Goal: Check status: Check status

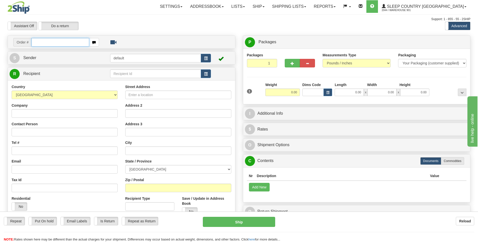
click at [60, 42] on input "text" at bounding box center [59, 42] width 57 height 9
click at [306, 6] on span at bounding box center [305, 6] width 2 height 1
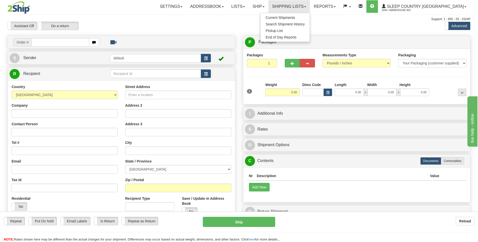
click at [350, 31] on div "Toggle navigation Settings Shipping Preferences Fields Preferences New" at bounding box center [239, 142] width 478 height 284
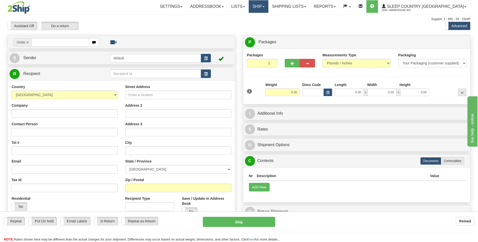
click at [265, 7] on span at bounding box center [264, 6] width 2 height 1
click at [316, 15] on div "Toggle navigation Settings Shipping Preferences Fields Preferences New" at bounding box center [239, 142] width 478 height 284
click at [310, 8] on link "Shipping lists" at bounding box center [289, 6] width 42 height 13
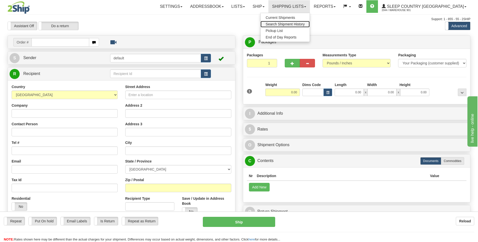
click at [305, 25] on span "Search Shipment History" at bounding box center [285, 24] width 39 height 4
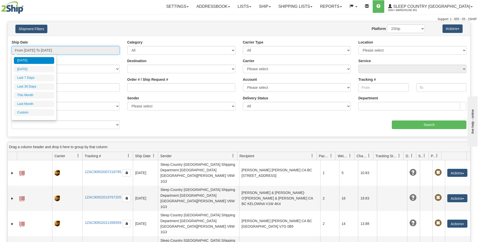
click at [105, 50] on input "From [DATE] To [DATE]" at bounding box center [66, 50] width 108 height 9
click at [36, 87] on li "Last 30 Days" at bounding box center [34, 86] width 40 height 7
click at [97, 53] on input "From [DATE] To [DATE]" at bounding box center [66, 50] width 108 height 9
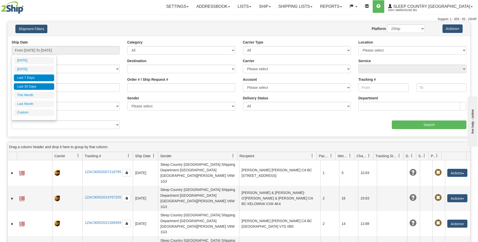
click at [44, 77] on li "Last 7 Days" at bounding box center [34, 78] width 40 height 7
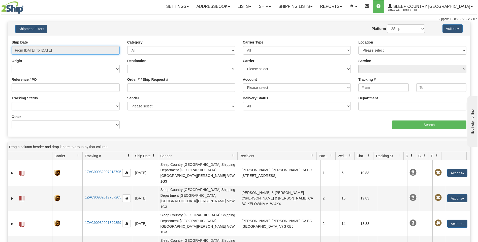
click at [105, 50] on input "From [DATE] To [DATE]" at bounding box center [66, 50] width 108 height 9
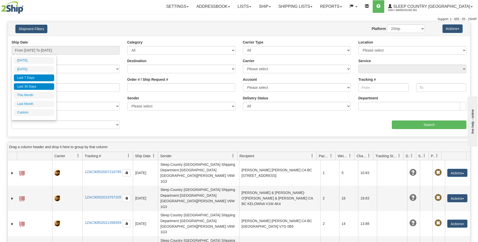
click at [28, 87] on li "Last 30 Days" at bounding box center [34, 86] width 40 height 7
type input "From [DATE] To [DATE]"
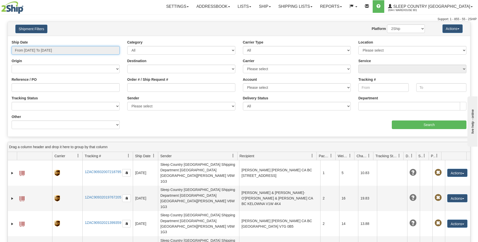
click at [87, 51] on input "From [DATE] To [DATE]" at bounding box center [66, 50] width 108 height 9
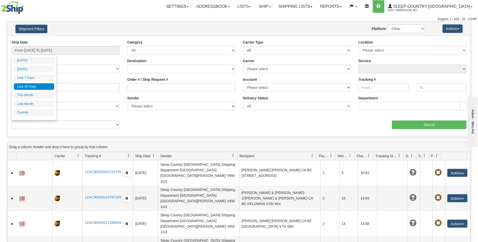
click at [30, 87] on li "Last 30 Days" at bounding box center [34, 86] width 40 height 7
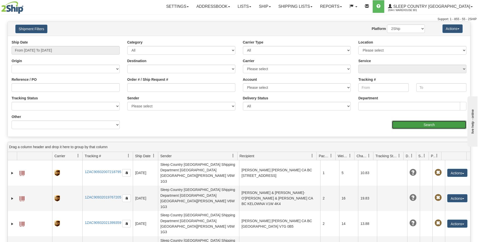
click at [407, 125] on input "Search" at bounding box center [429, 125] width 75 height 9
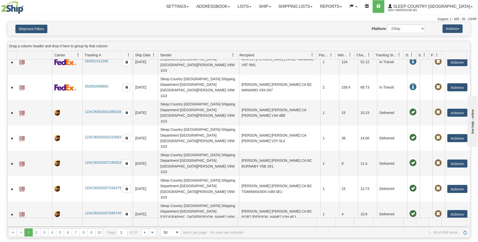
scroll to position [483, 0]
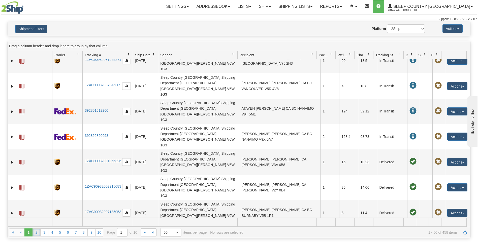
click at [36, 233] on link "2" at bounding box center [36, 233] width 8 height 8
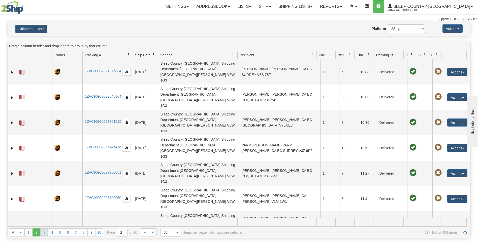
click at [43, 234] on link "3" at bounding box center [44, 233] width 8 height 8
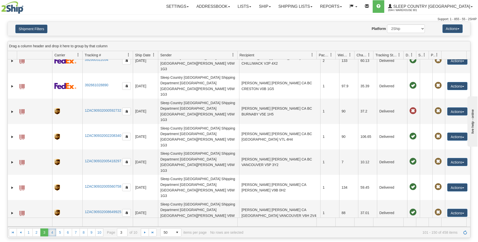
click at [53, 234] on link "4" at bounding box center [52, 233] width 8 height 8
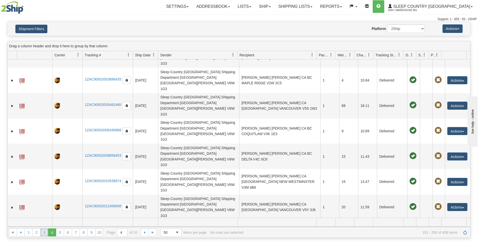
click at [43, 232] on link "3" at bounding box center [44, 233] width 8 height 8
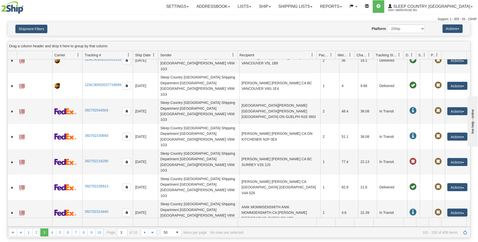
scroll to position [130, 0]
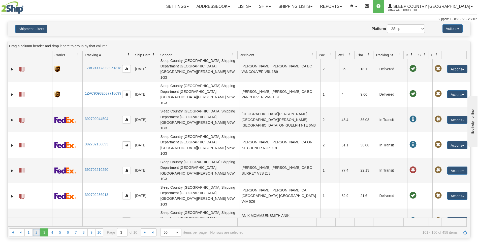
click at [35, 235] on link "2" at bounding box center [36, 233] width 8 height 8
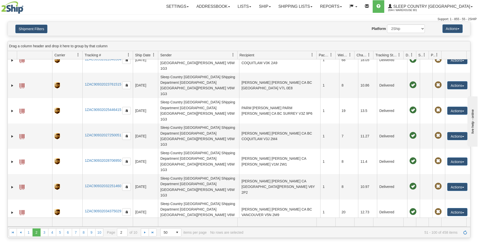
scroll to position [558, 0]
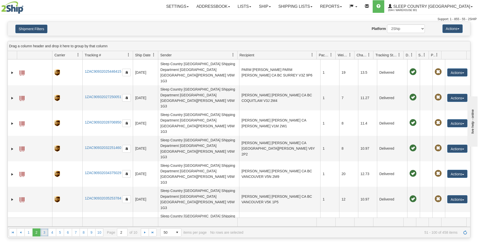
click at [46, 233] on link "3" at bounding box center [44, 233] width 8 height 8
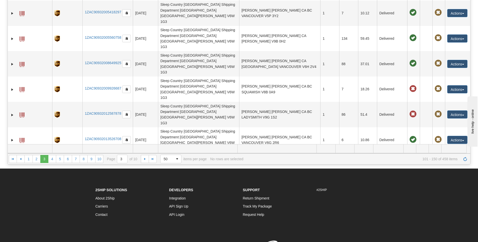
scroll to position [76, 0]
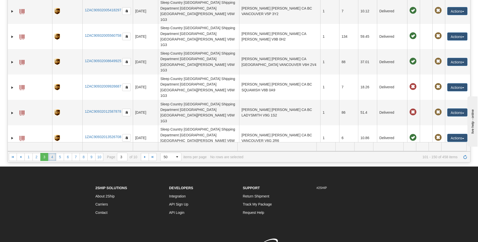
click at [53, 157] on link "4" at bounding box center [52, 157] width 8 height 8
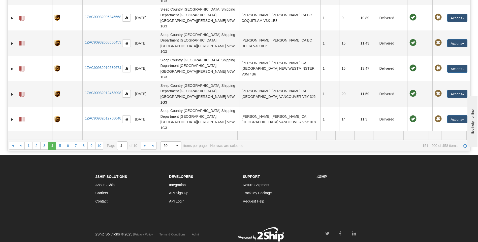
scroll to position [497, 0]
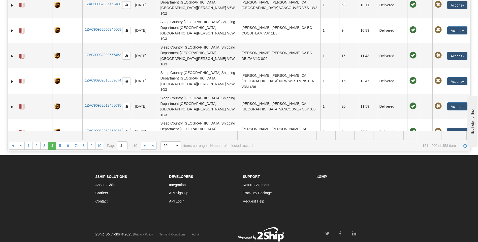
click at [355, 180] on div "#2SHIP" at bounding box center [350, 177] width 74 height 8
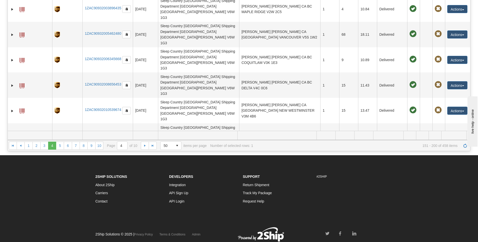
scroll to position [479, 0]
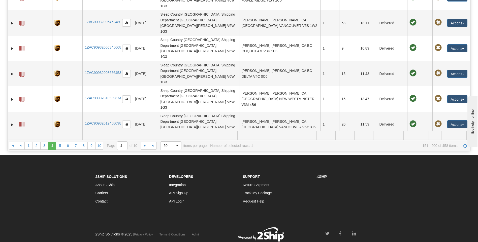
click at [302, 132] on td at bounding box center [276, 135] width 79 height 9
click at [300, 134] on td at bounding box center [276, 135] width 79 height 9
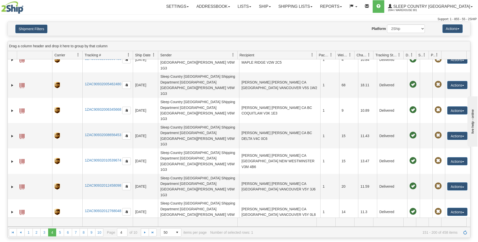
scroll to position [504, 0]
